Goal: Find specific page/section: Find specific page/section

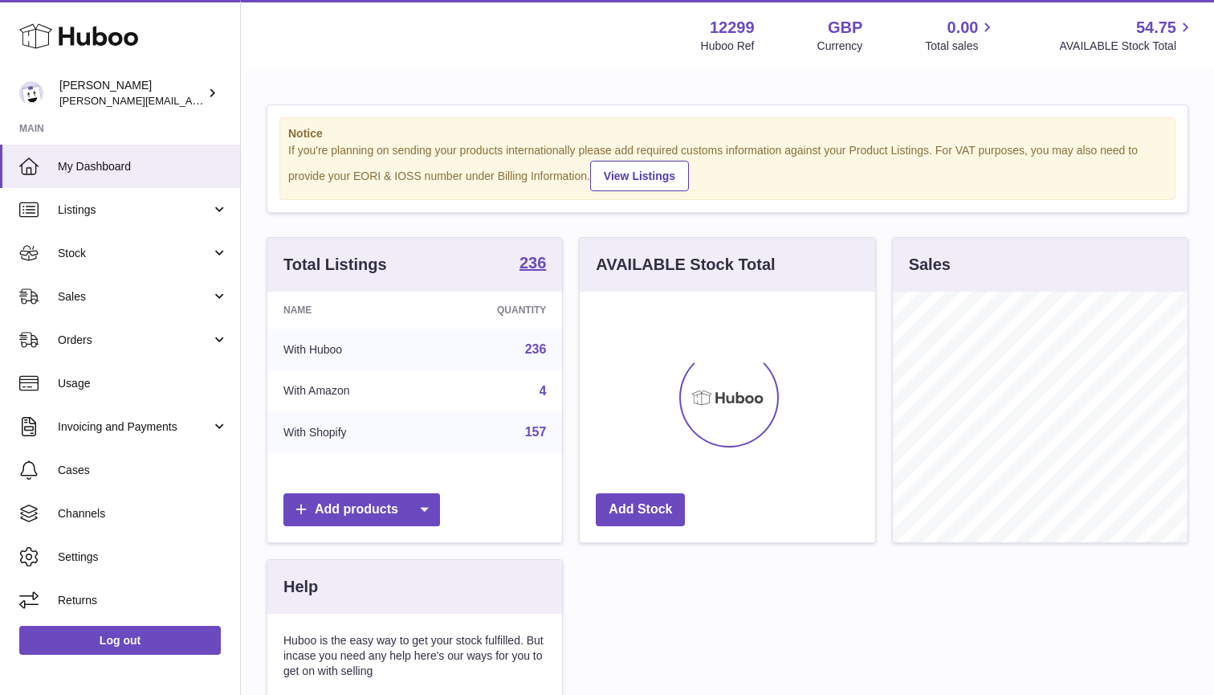
scroll to position [251, 296]
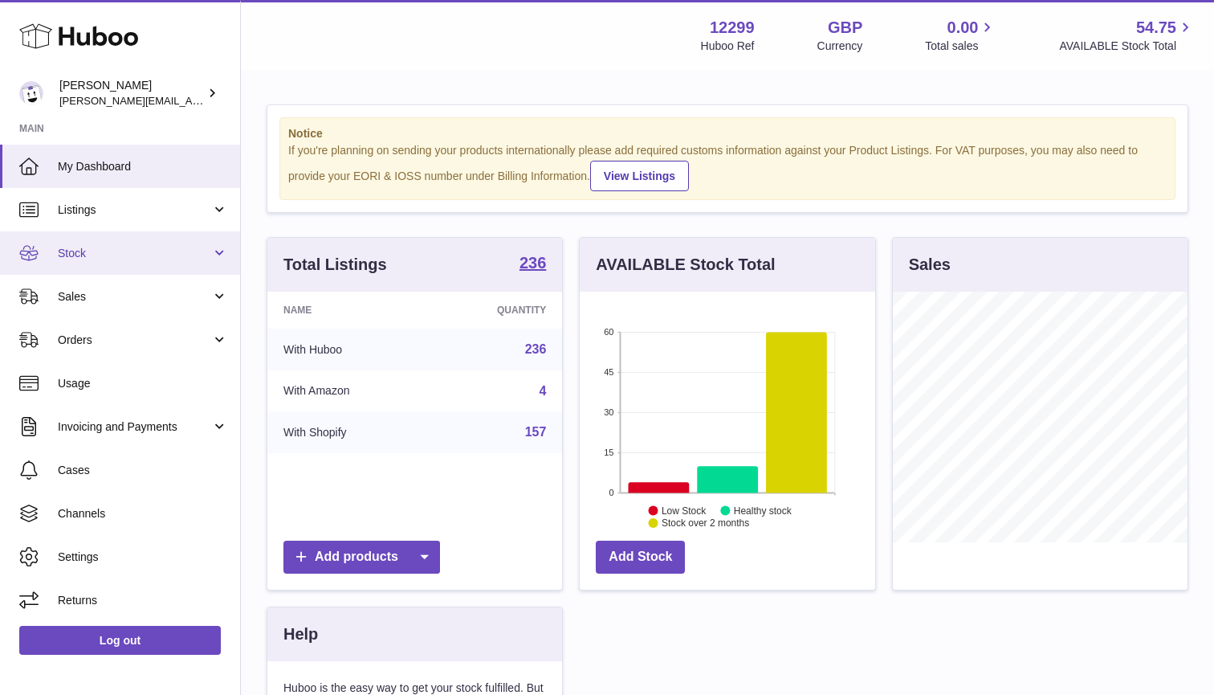
click at [215, 246] on link "Stock" at bounding box center [120, 252] width 240 height 43
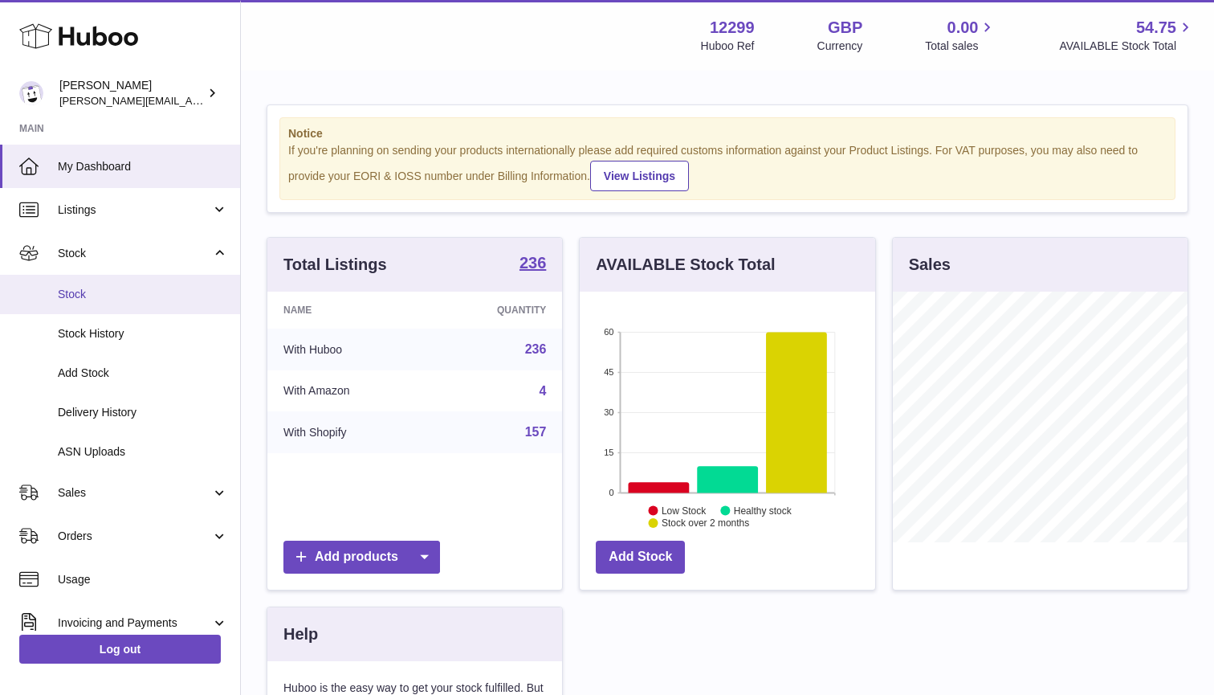
click at [101, 308] on link "Stock" at bounding box center [120, 294] width 240 height 39
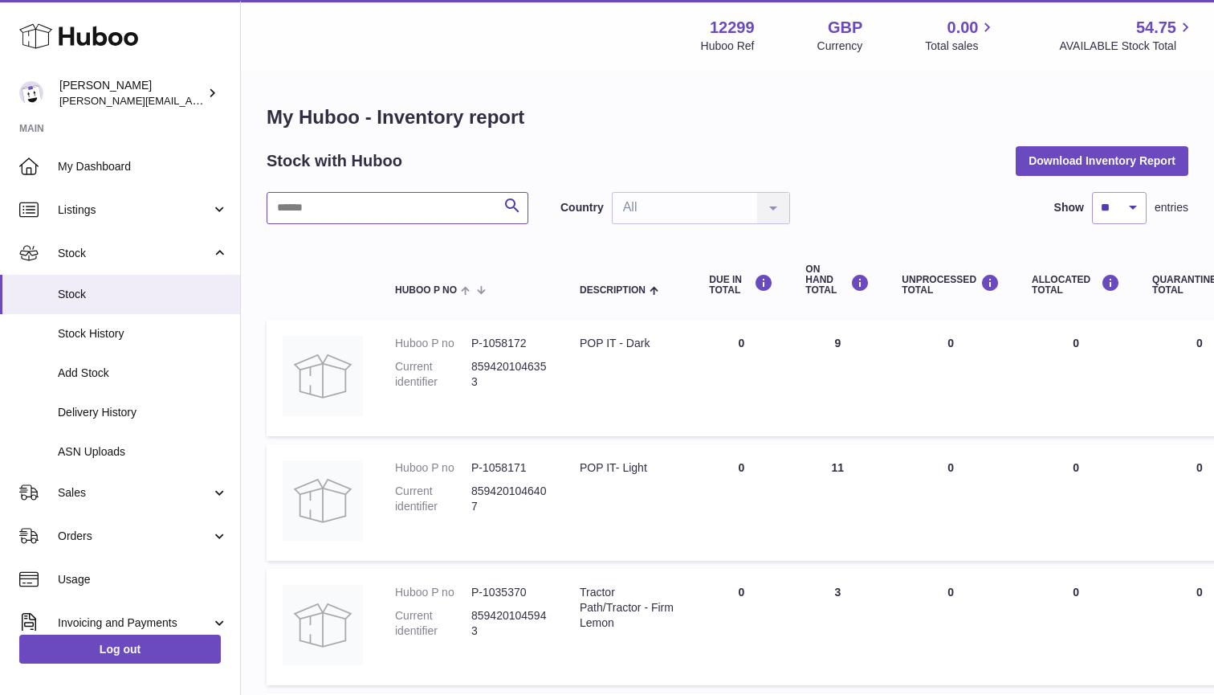
click at [330, 209] on input "text" at bounding box center [398, 208] width 262 height 32
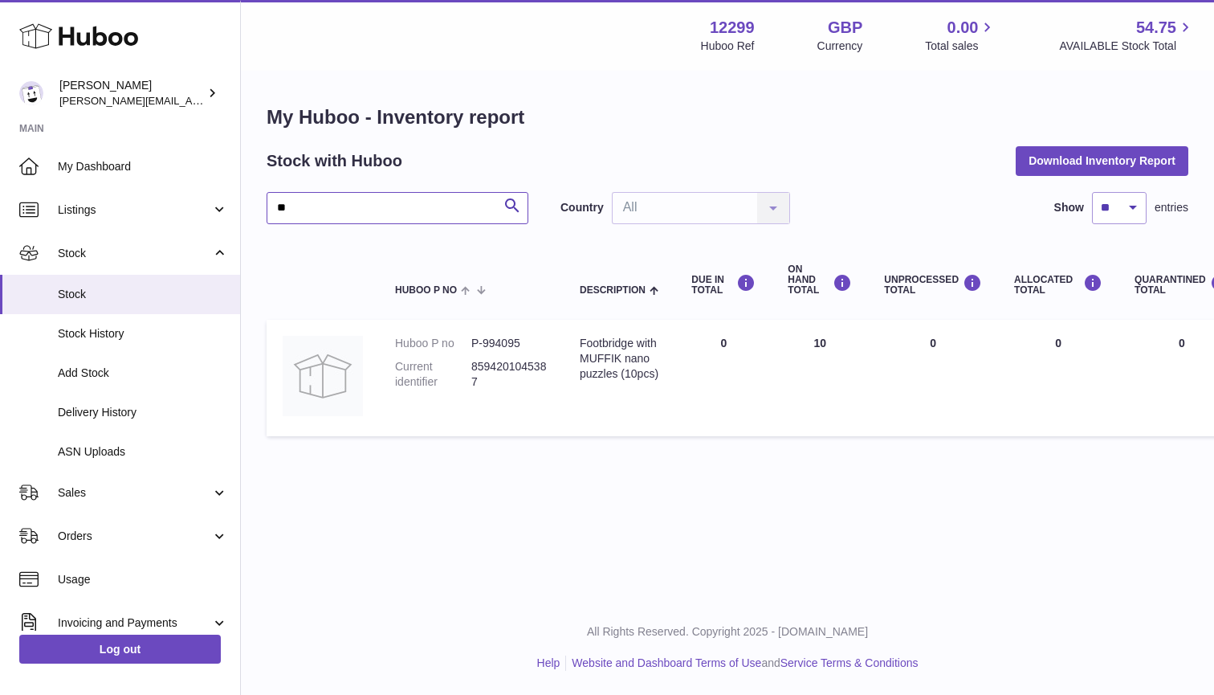
type input "*"
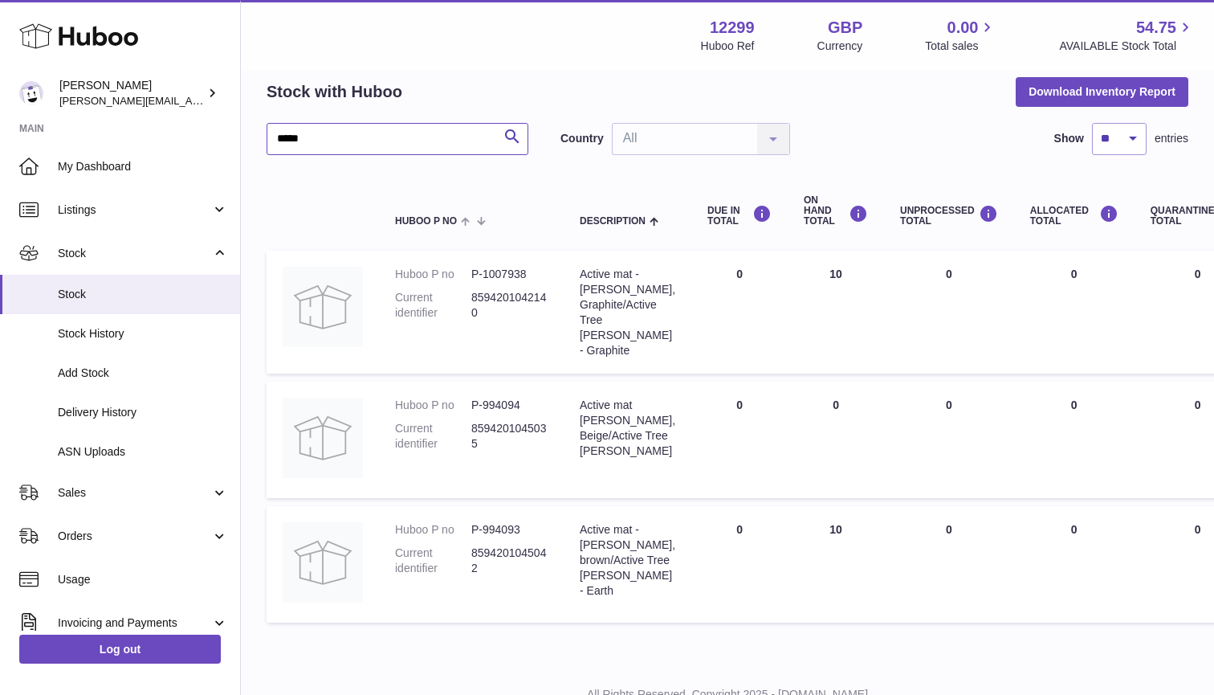
scroll to position [67, 0]
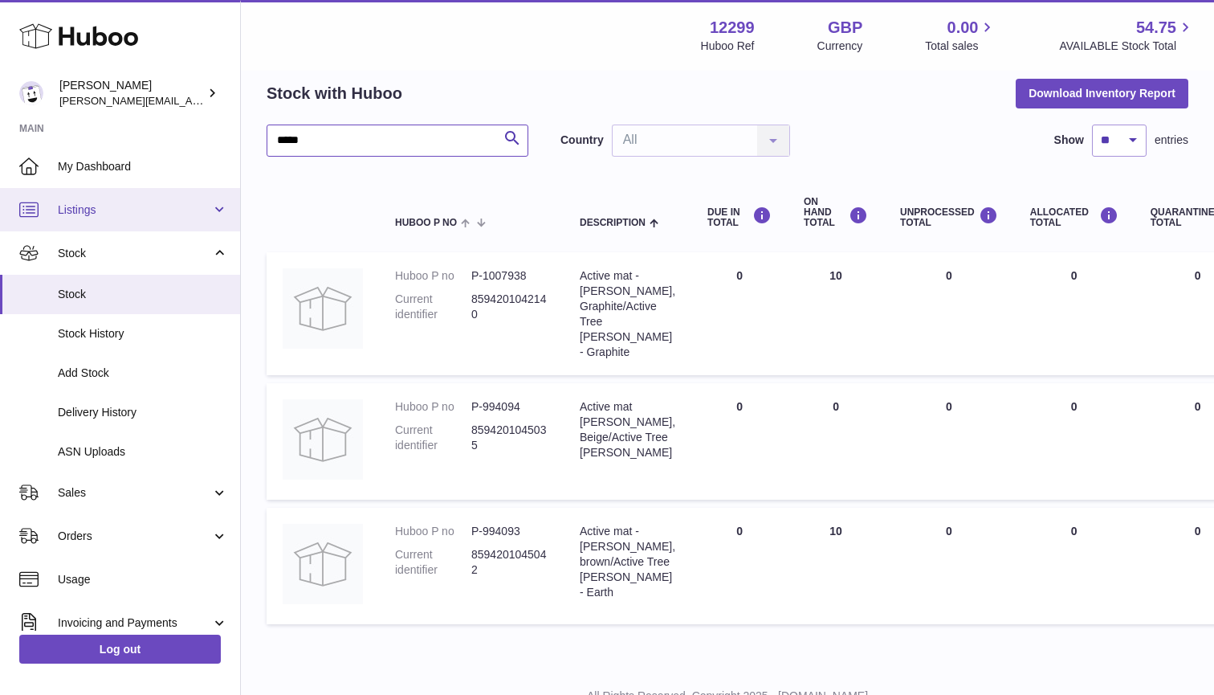
type input "*****"
click at [164, 213] on span "Listings" at bounding box center [134, 209] width 153 height 15
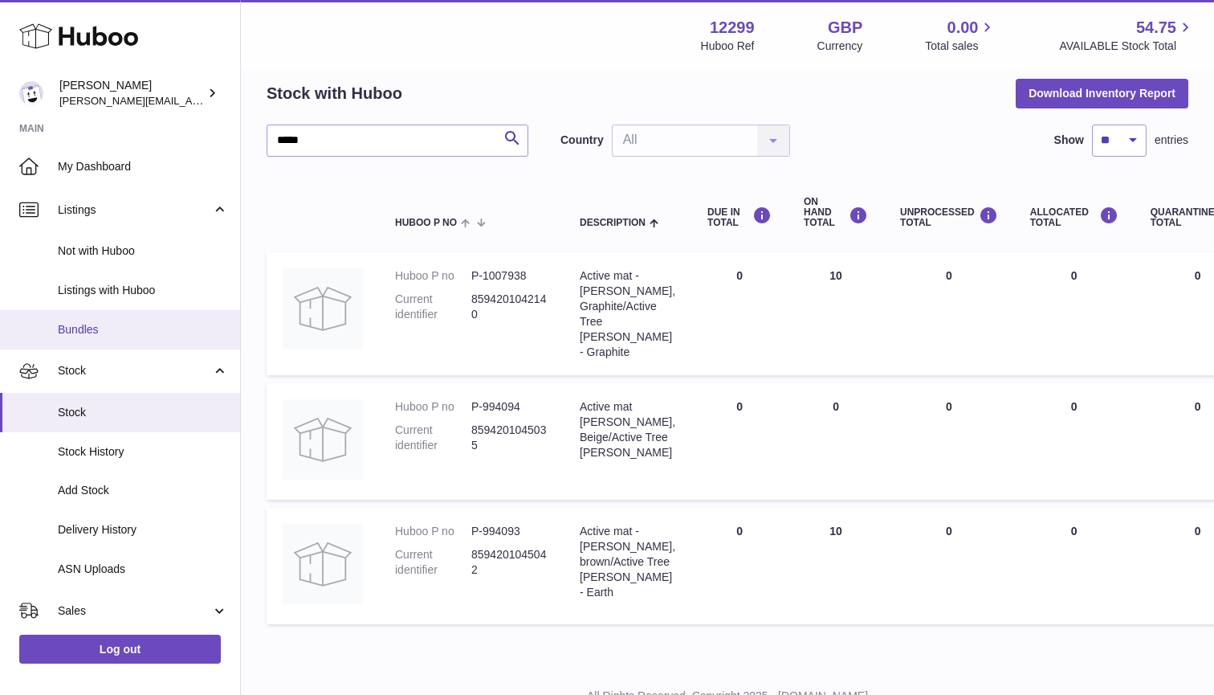
click at [81, 324] on span "Bundles" at bounding box center [143, 329] width 170 height 15
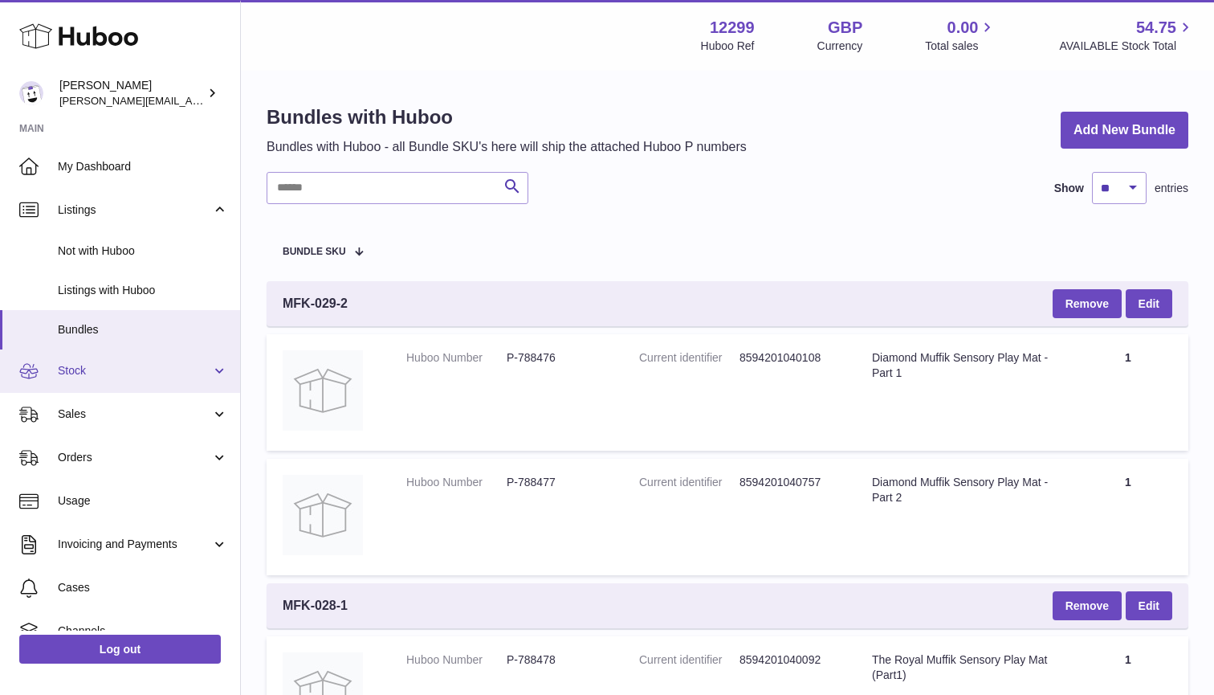
click at [106, 372] on span "Stock" at bounding box center [134, 370] width 153 height 15
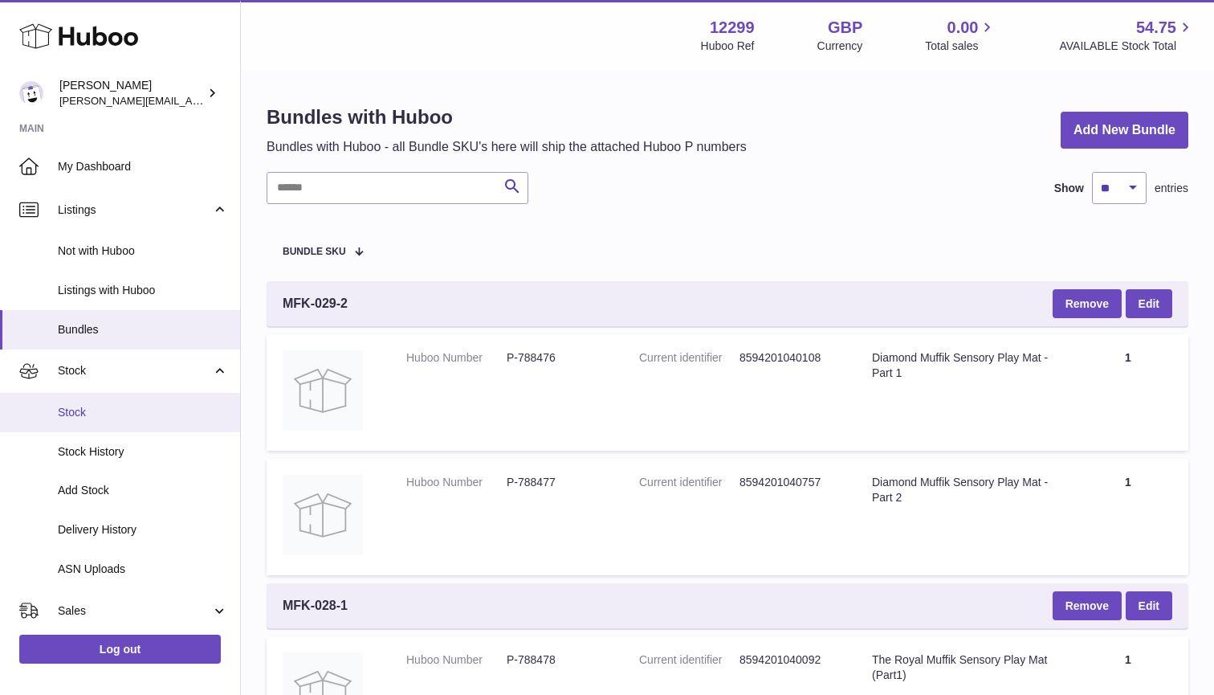
click at [88, 405] on span "Stock" at bounding box center [143, 412] width 170 height 15
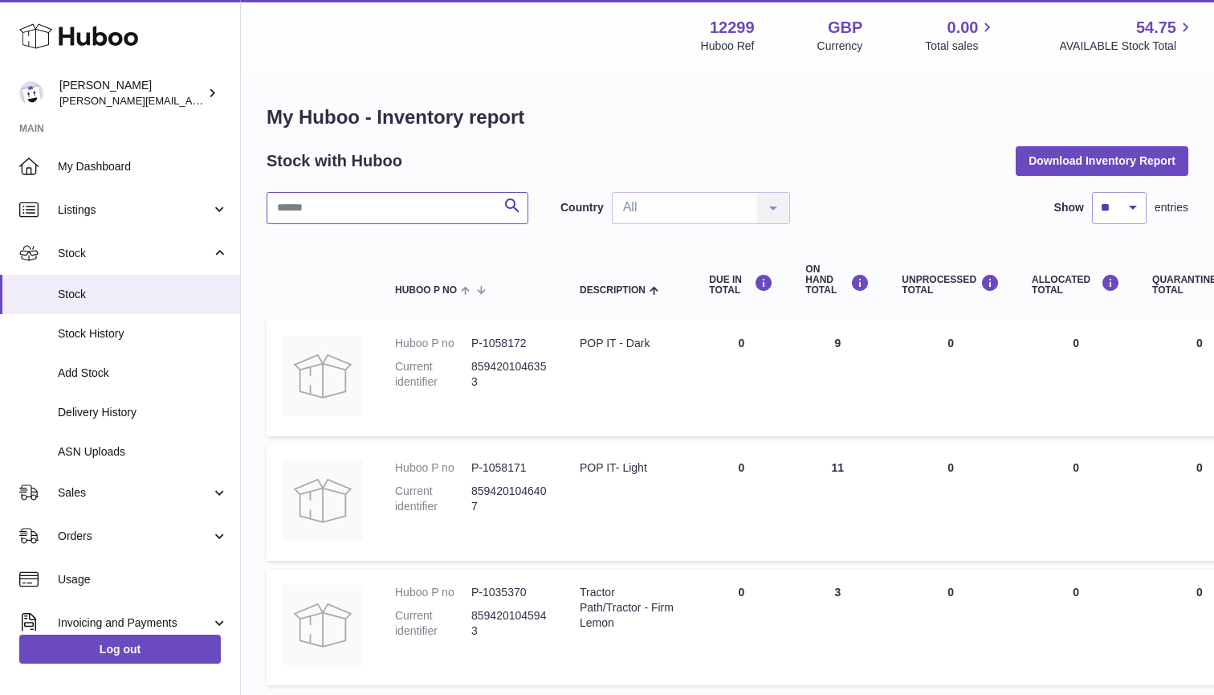
click at [319, 210] on input "text" at bounding box center [398, 208] width 262 height 32
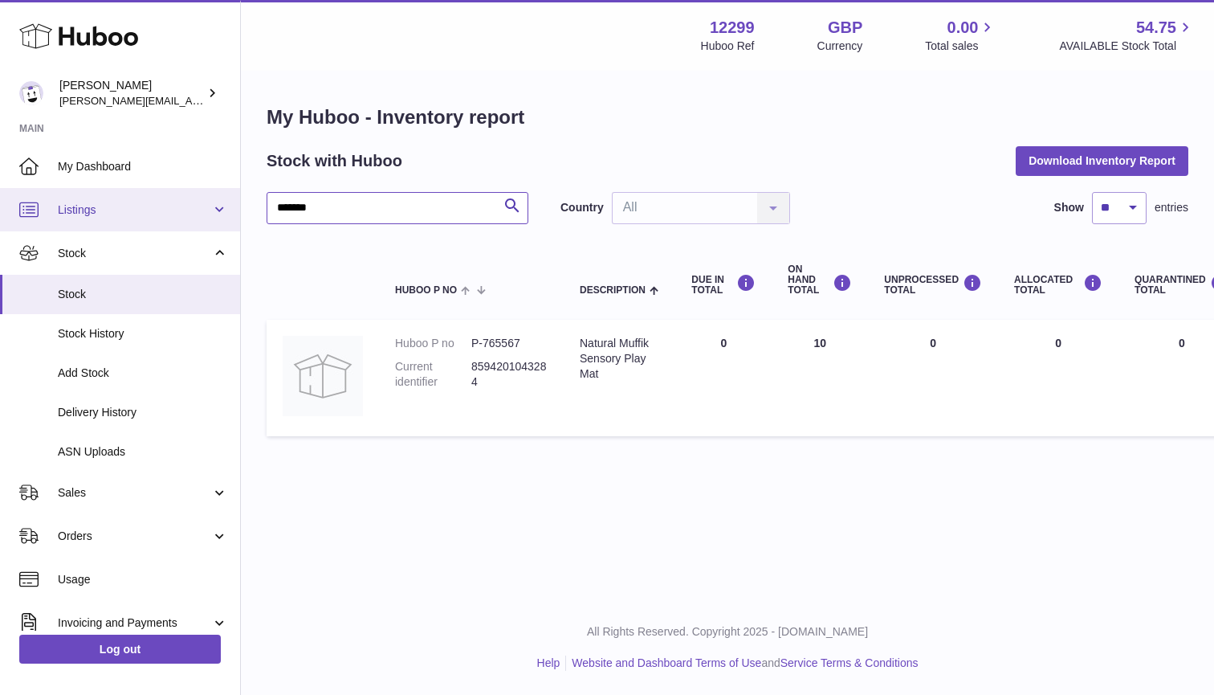
drag, startPoint x: 325, startPoint y: 202, endPoint x: 233, endPoint y: 201, distance: 92.4
click at [233, 201] on div "Huboo Anthony Miley anthony@happyfeetplaymats.co.uk Main My Dashboard Listings …" at bounding box center [607, 347] width 1214 height 695
drag, startPoint x: 333, startPoint y: 210, endPoint x: 218, endPoint y: 212, distance: 114.1
click at [218, 212] on div "Huboo Anthony Miley anthony@happyfeetplaymats.co.uk Main My Dashboard Listings …" at bounding box center [607, 347] width 1214 height 695
drag, startPoint x: 324, startPoint y: 210, endPoint x: 157, endPoint y: 203, distance: 166.4
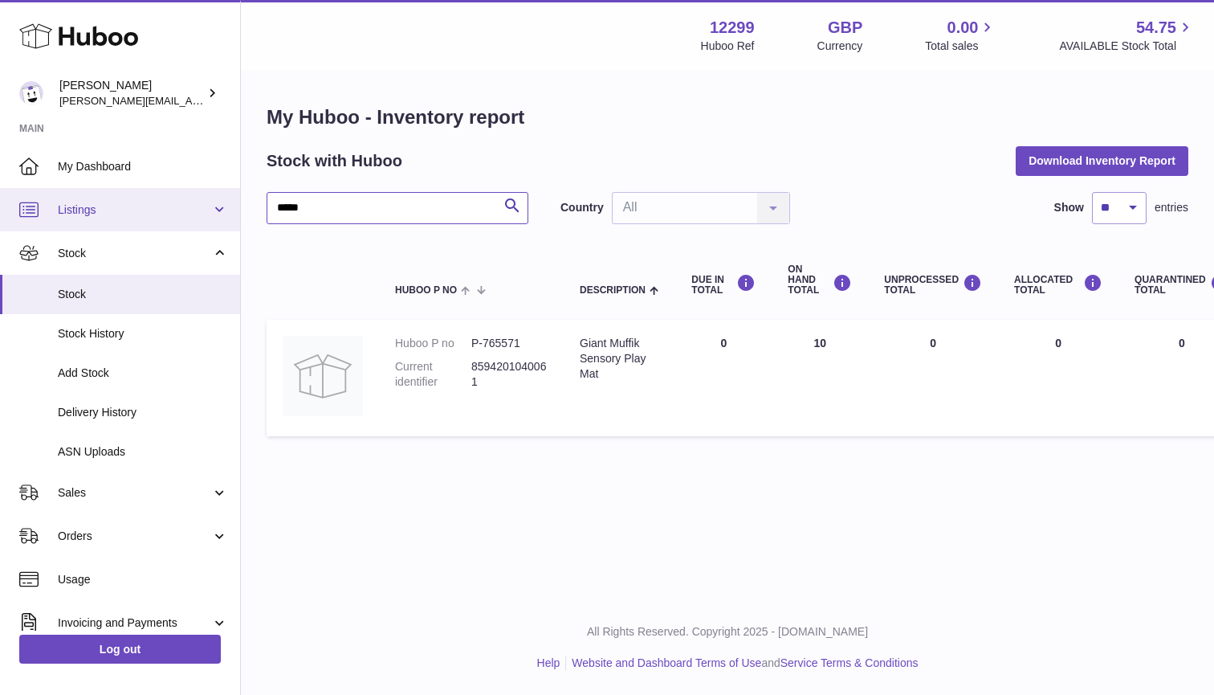
click at [157, 203] on div "Huboo Anthony Miley anthony@happyfeetplaymats.co.uk Main My Dashboard Listings …" at bounding box center [607, 347] width 1214 height 695
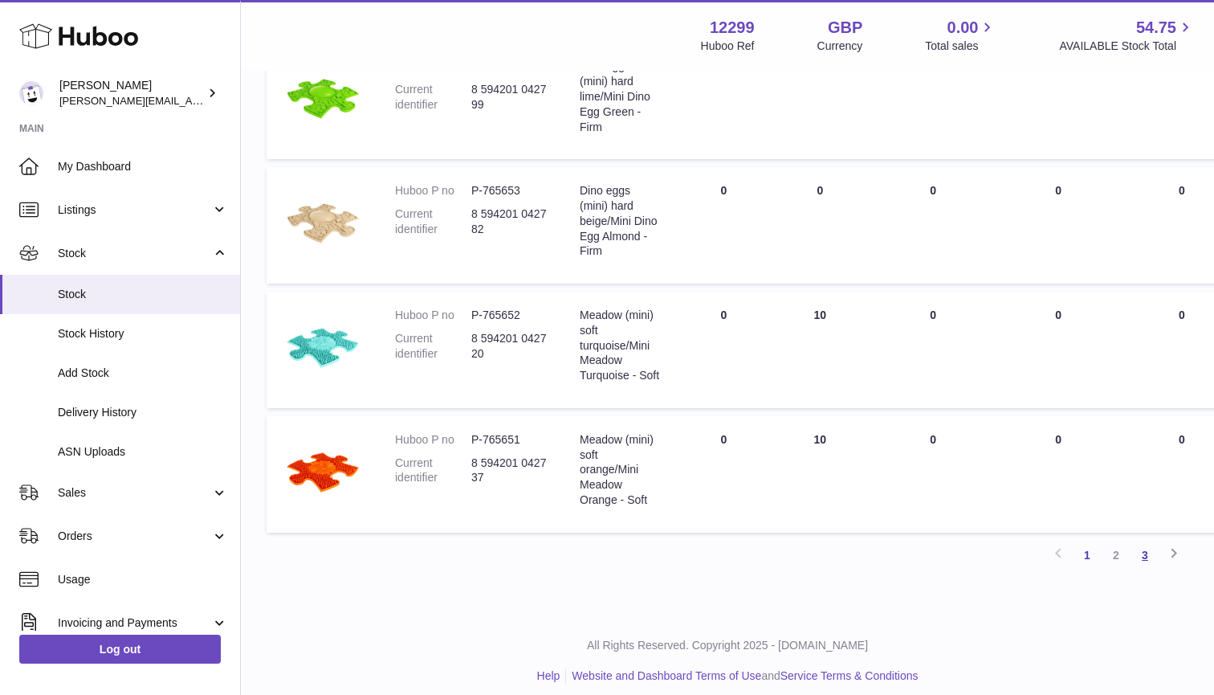
type input "****"
click at [1145, 541] on link "3" at bounding box center [1145, 555] width 29 height 29
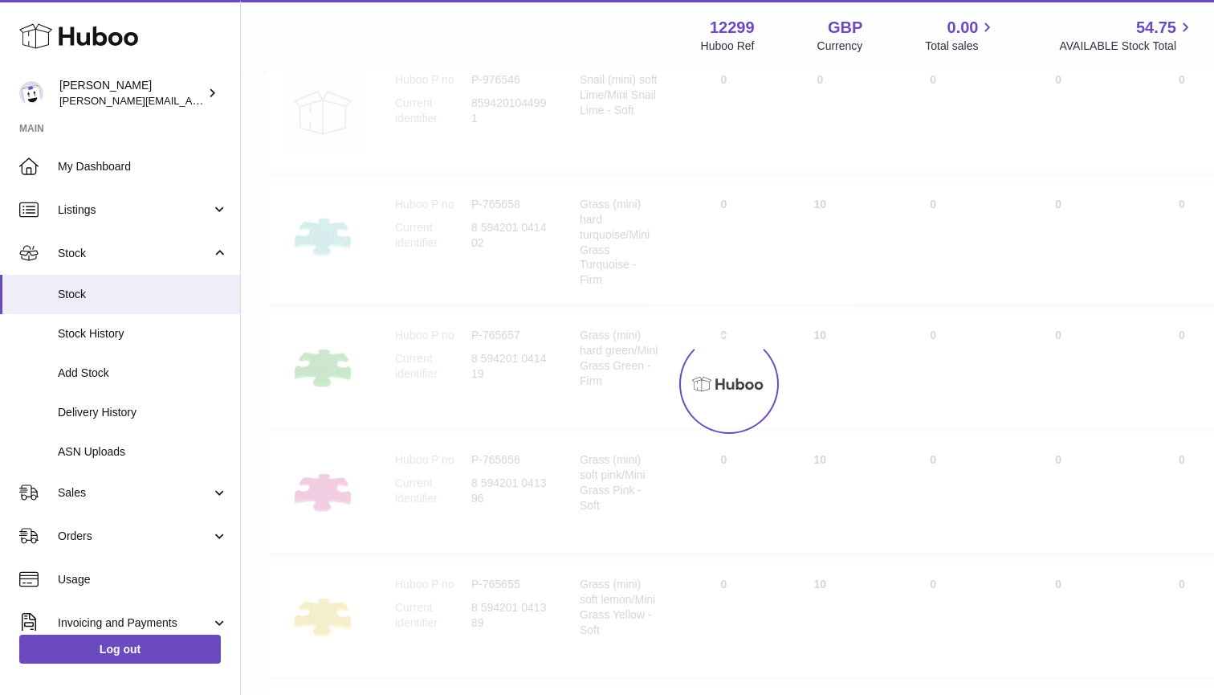
scroll to position [72, 0]
